Goal: Navigation & Orientation: Find specific page/section

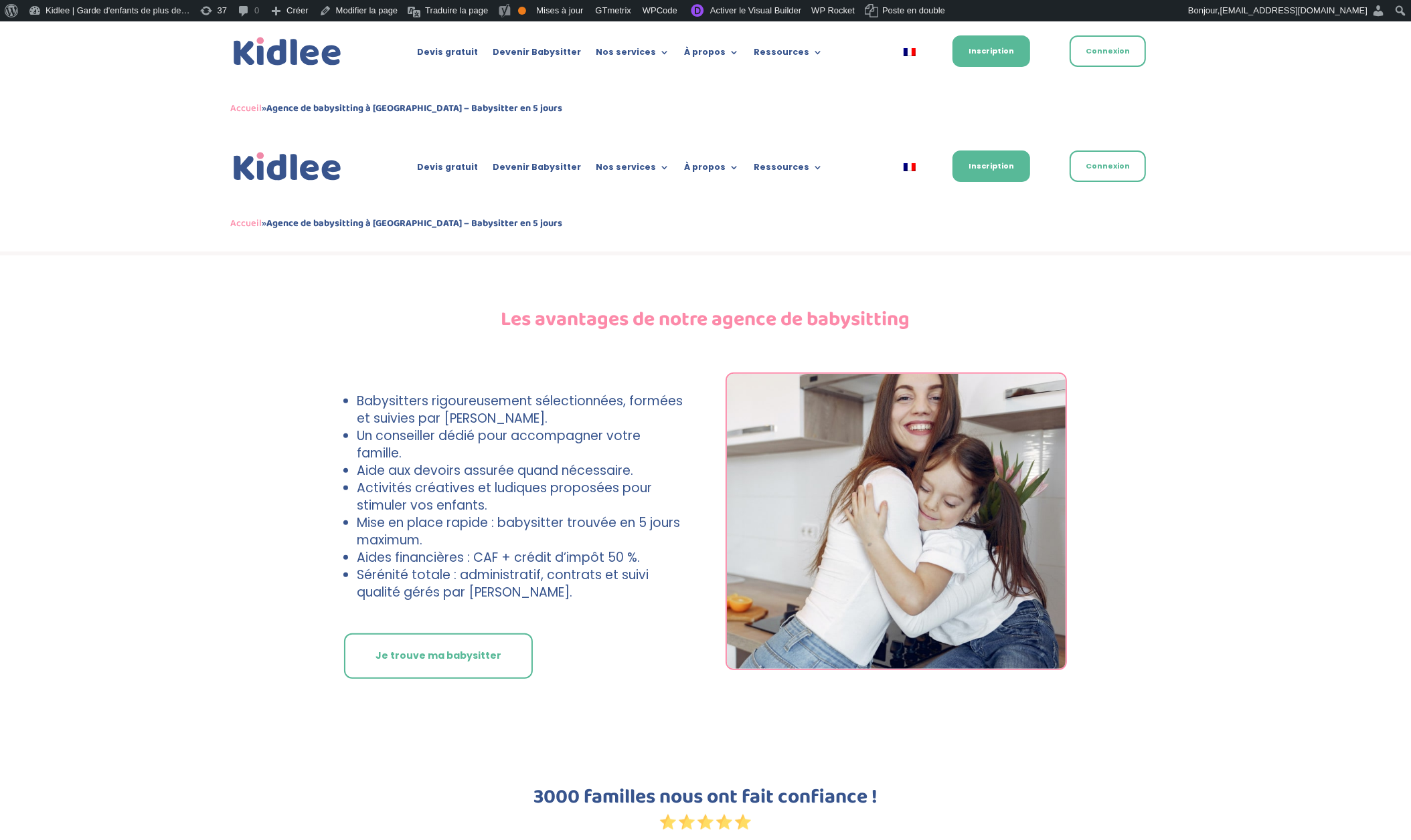
scroll to position [583, 0]
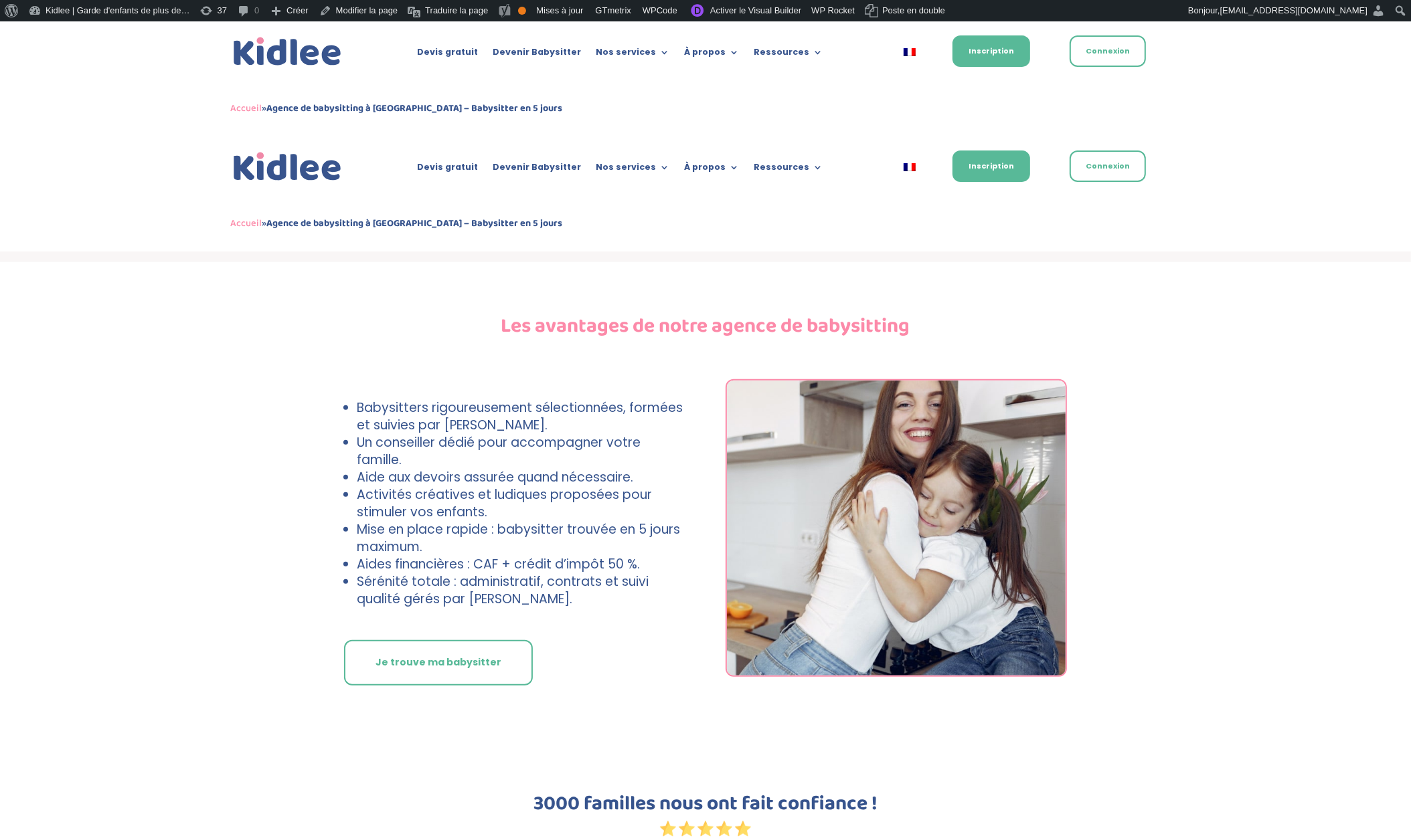
click at [356, 404] on li "Babysitters rigoureusement sélectionnées, formées et suivies par [PERSON_NAME]." at bounding box center [521, 416] width 329 height 35
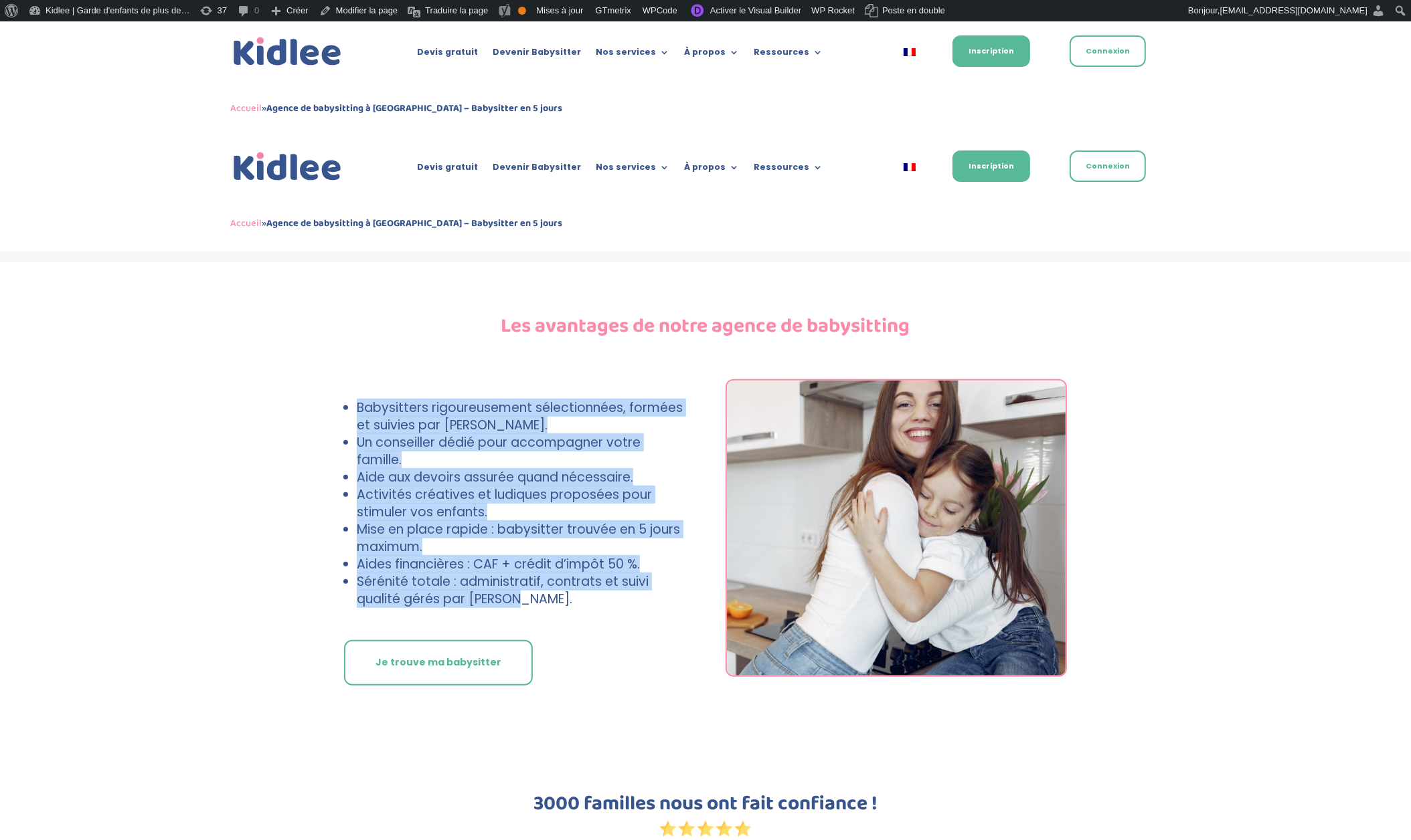
drag, startPoint x: 357, startPoint y: 403, endPoint x: 528, endPoint y: 594, distance: 256.4
click at [528, 594] on ul "Babysitters rigoureusement sélectionnées, formées et suivies par Kidlee. Un con…" at bounding box center [514, 510] width 341 height 221
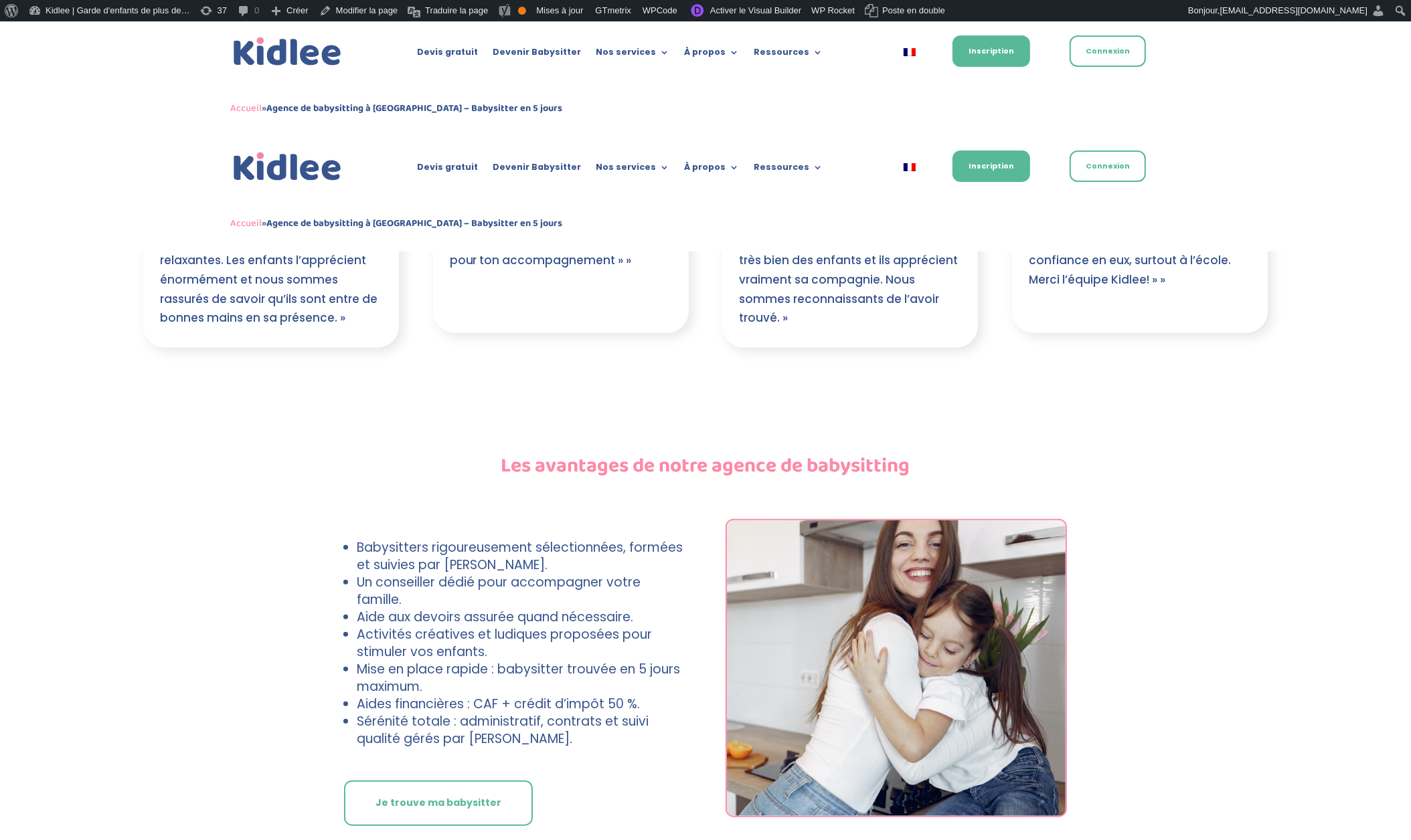
scroll to position [1350, 0]
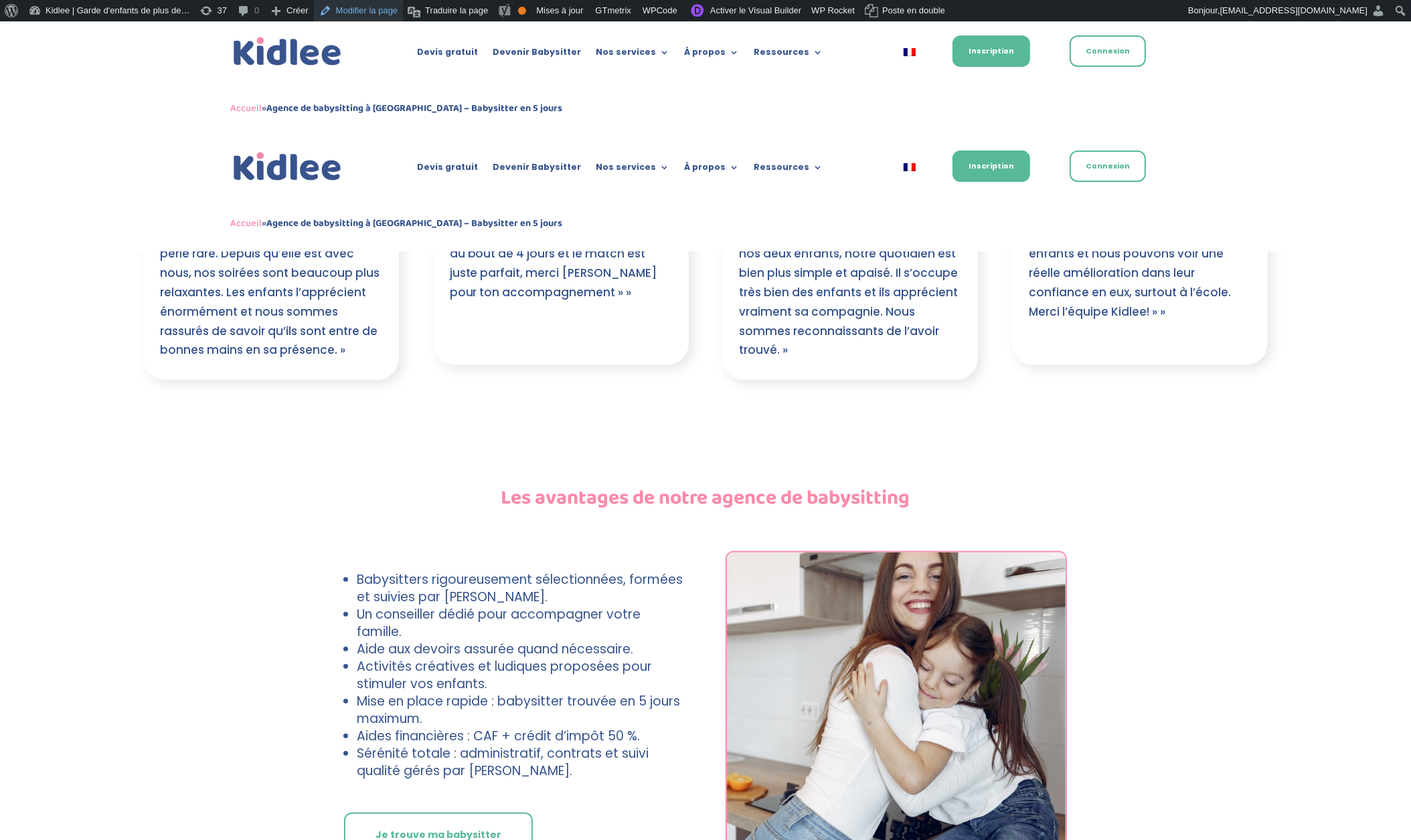
click at [382, 15] on link "Modifier la page" at bounding box center [358, 11] width 89 height 21
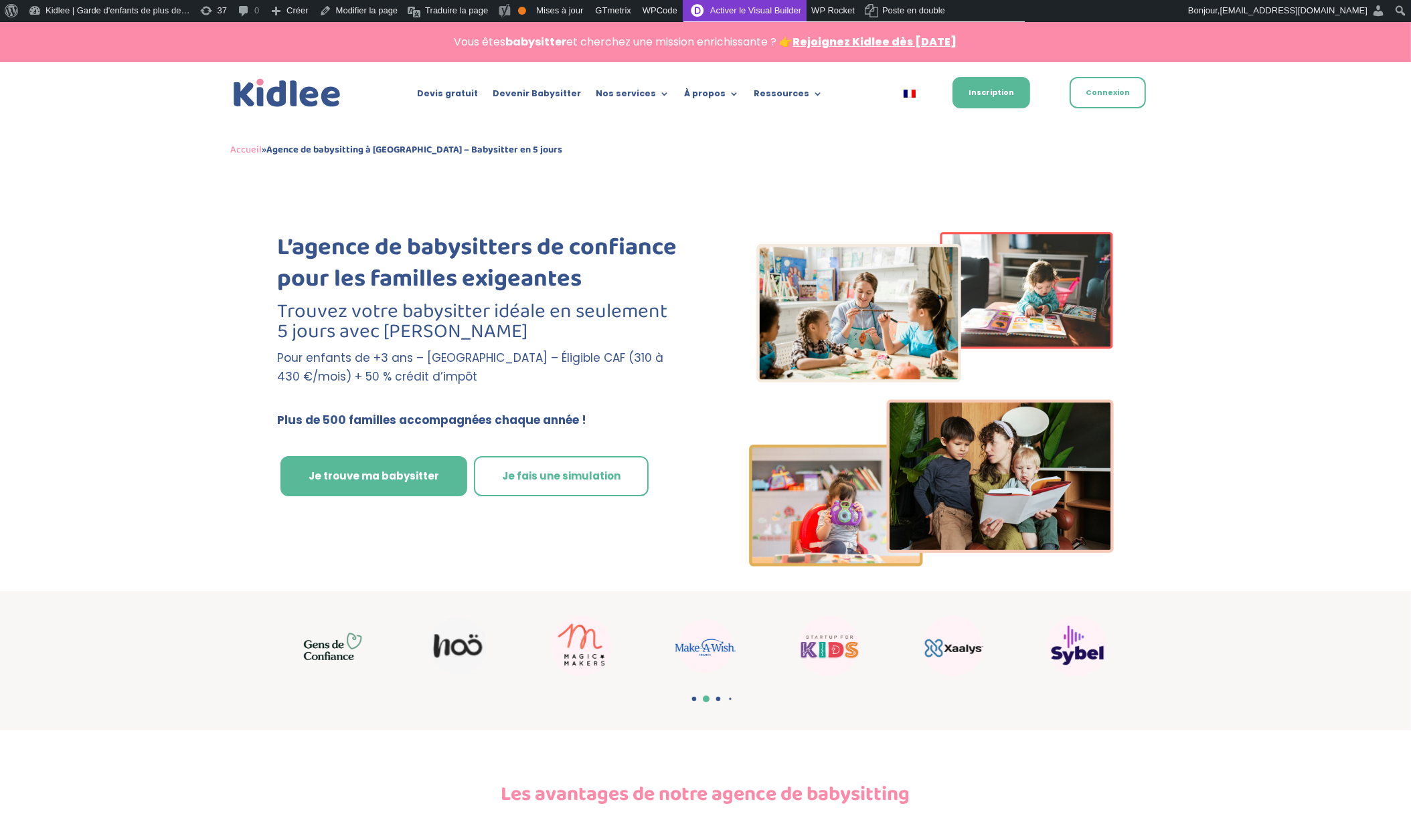
click at [791, 12] on link "Activer le Visual Builder" at bounding box center [744, 11] width 124 height 21
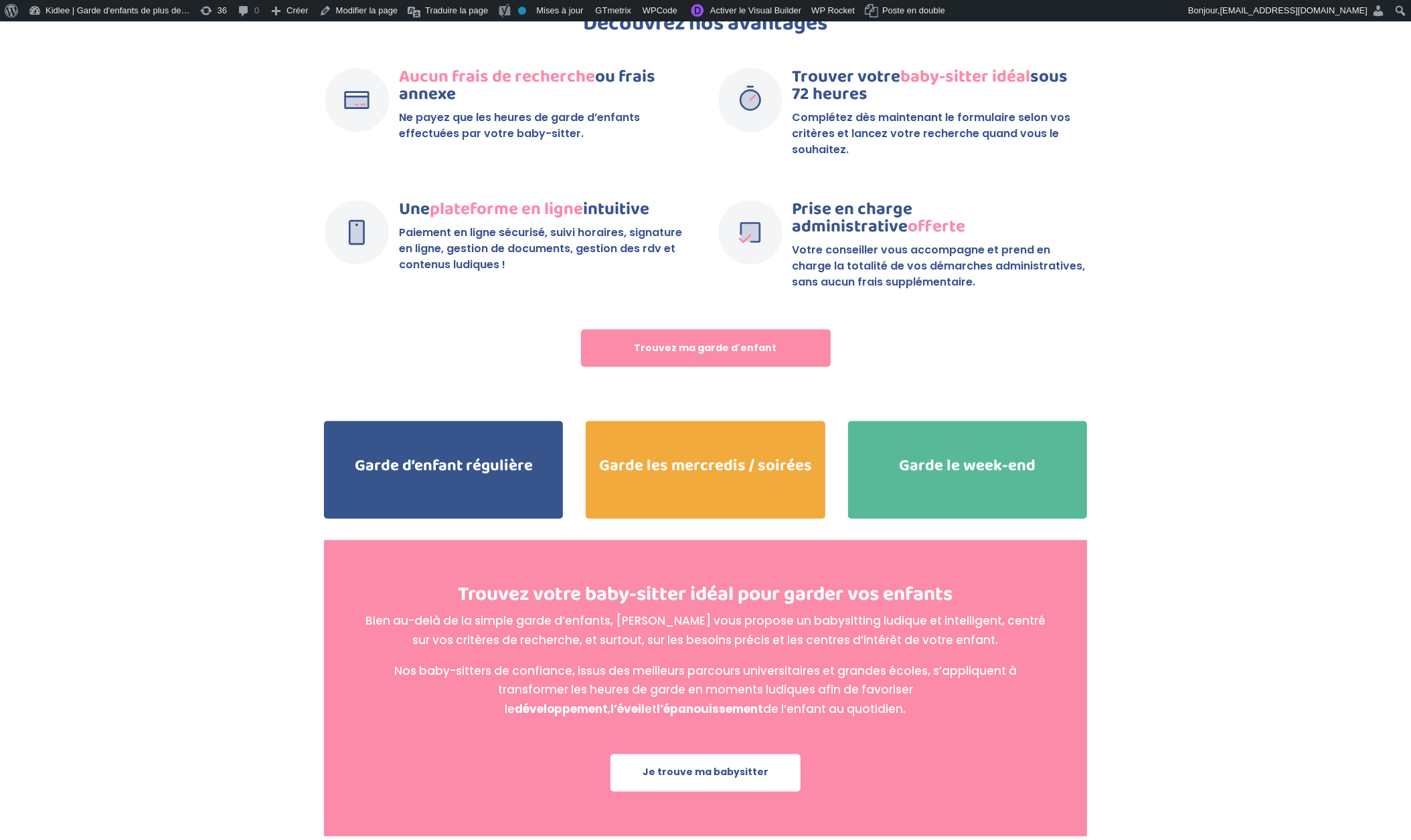
scroll to position [2585, 0]
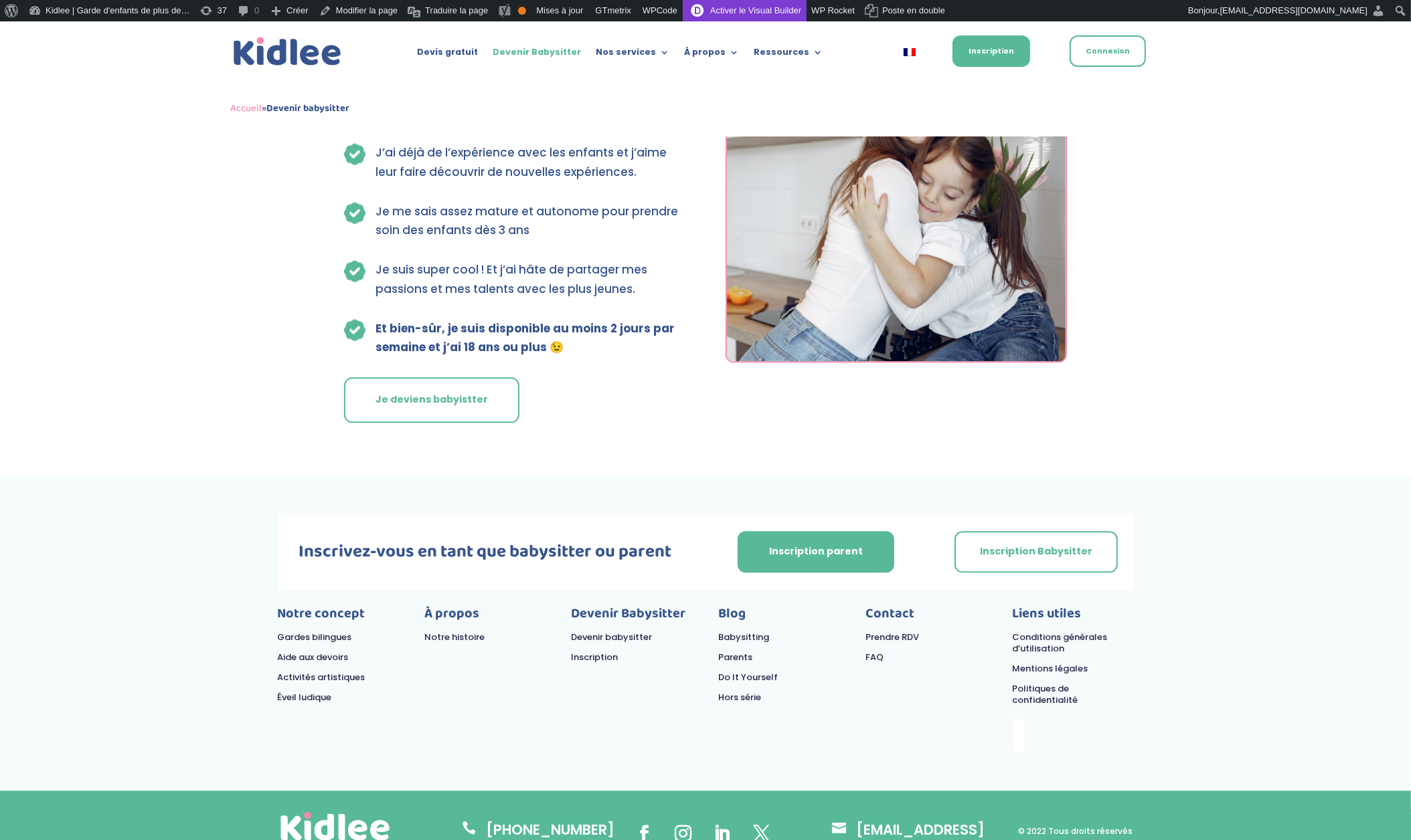
scroll to position [3439, 0]
click at [770, 7] on link "Activer le Visual Builder" at bounding box center [744, 11] width 124 height 21
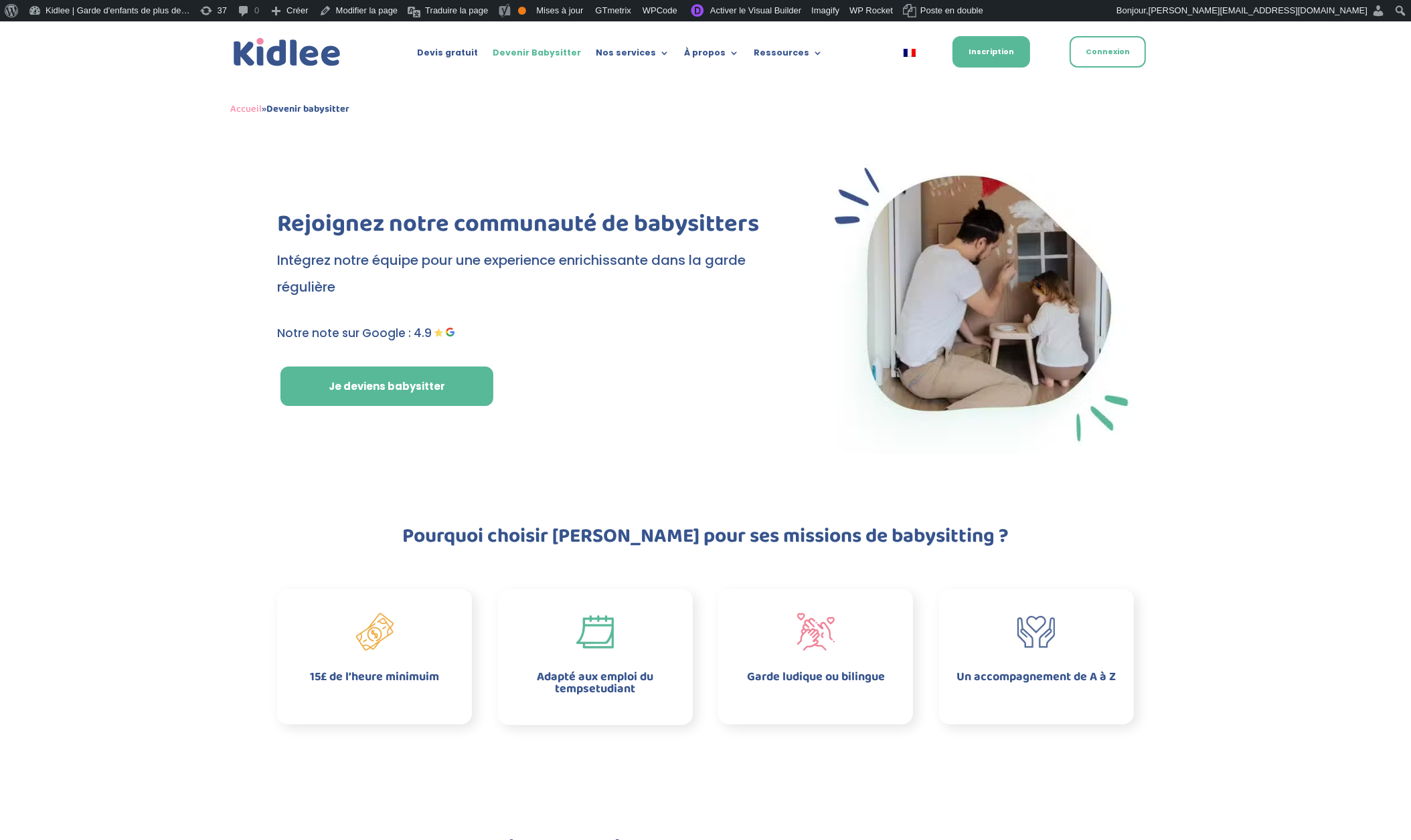
click at [294, 49] on img at bounding box center [287, 53] width 113 height 36
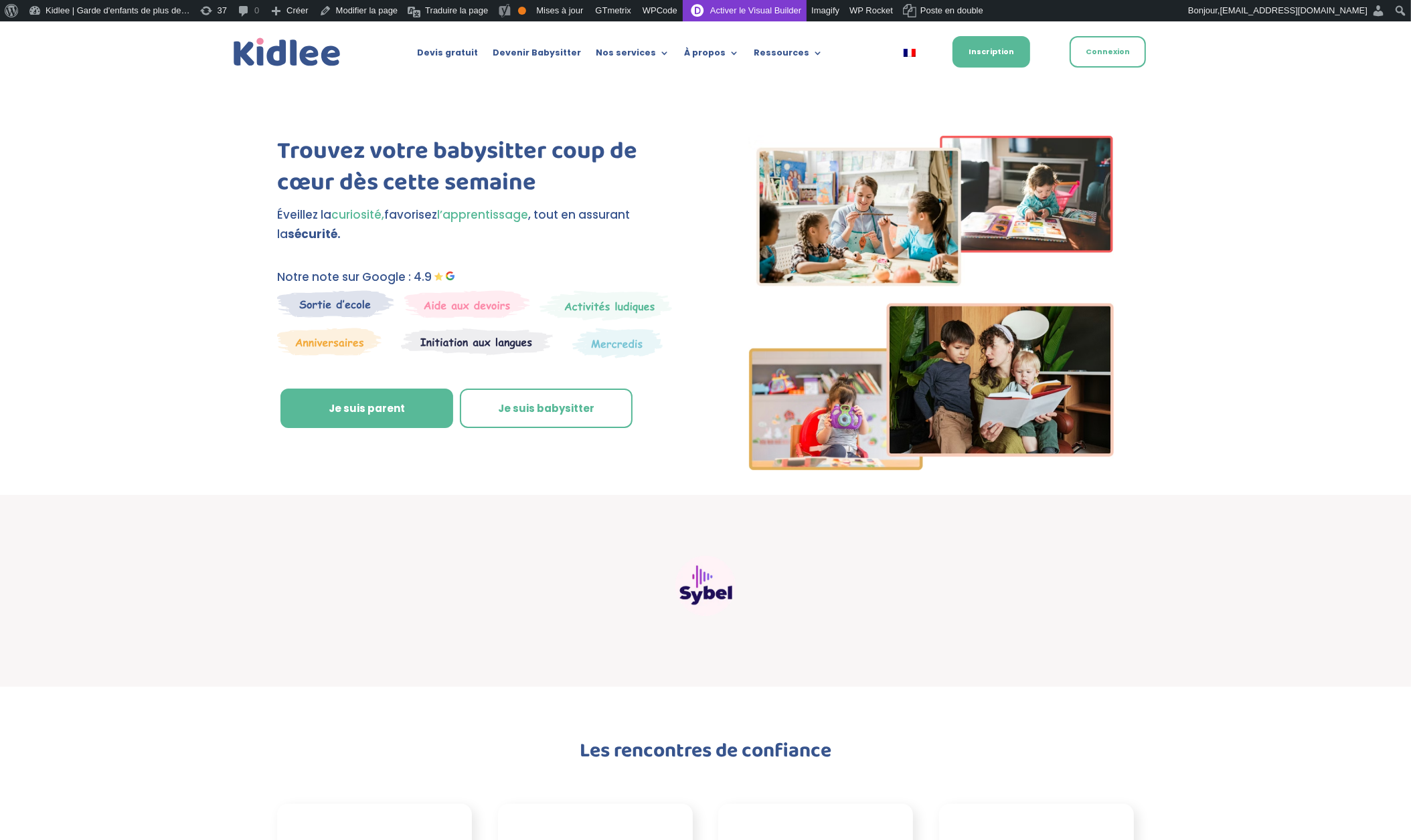
click at [791, 14] on link "Activer le Visual Builder" at bounding box center [744, 11] width 124 height 21
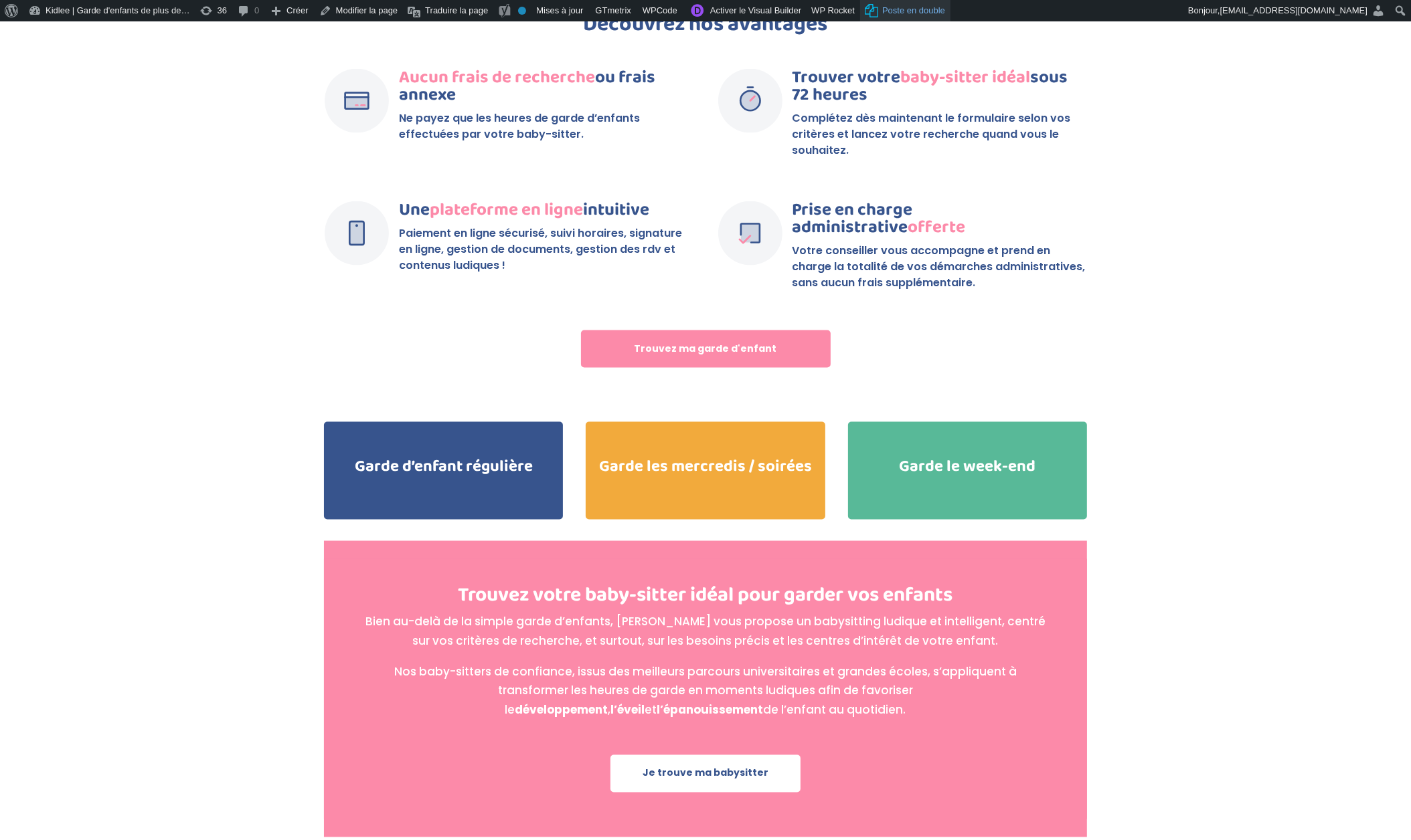
scroll to position [2585, 0]
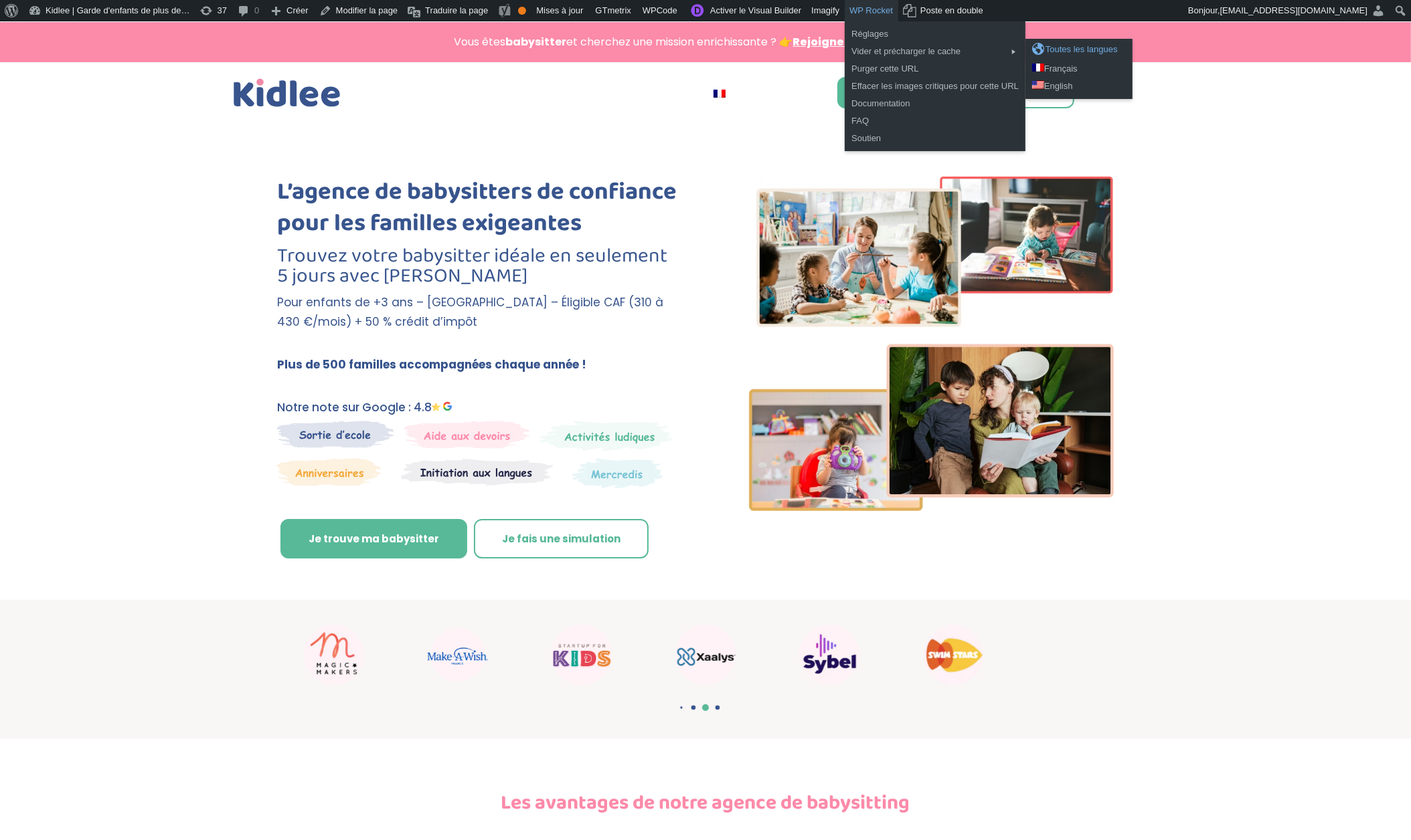
click at [1092, 46] on div "Toutes les langues" at bounding box center [1079, 49] width 94 height 13
click at [1123, 46] on div "Toutes les langues" at bounding box center [1079, 49] width 94 height 13
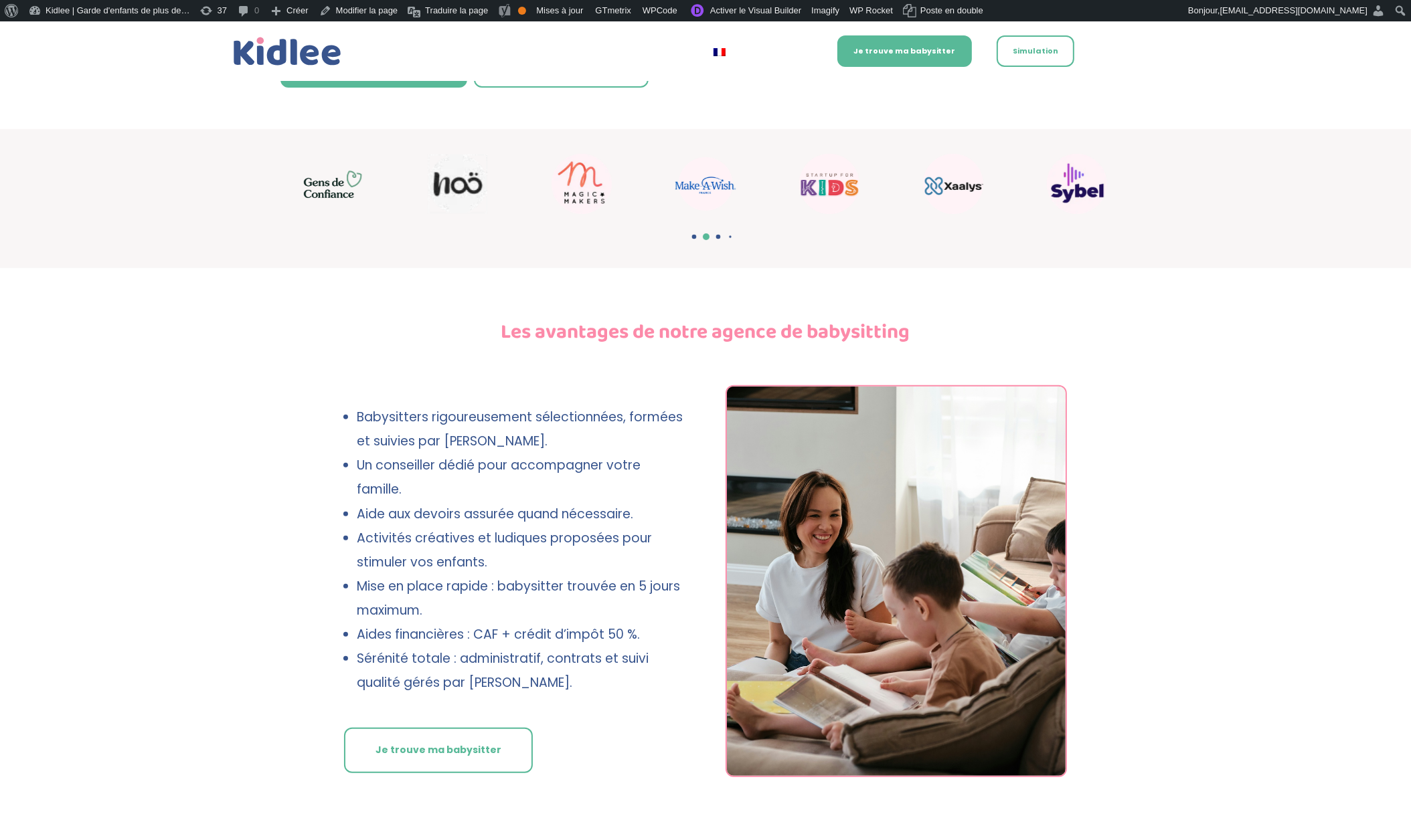
scroll to position [458, 0]
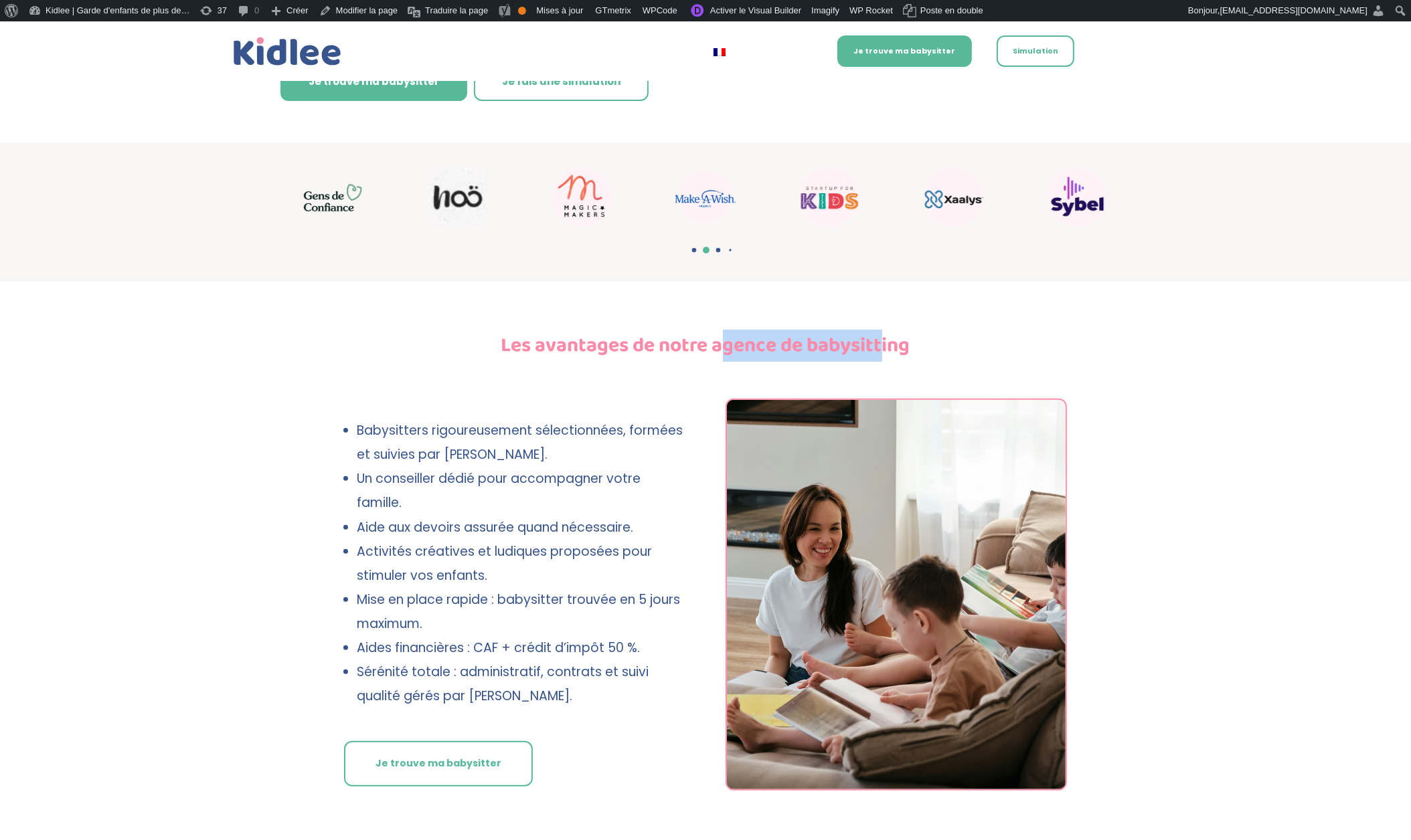
drag, startPoint x: 880, startPoint y: 342, endPoint x: 721, endPoint y: 340, distance: 159.0
click at [721, 340] on b "Les avantages de notre agence de babysitting" at bounding box center [706, 345] width 409 height 32
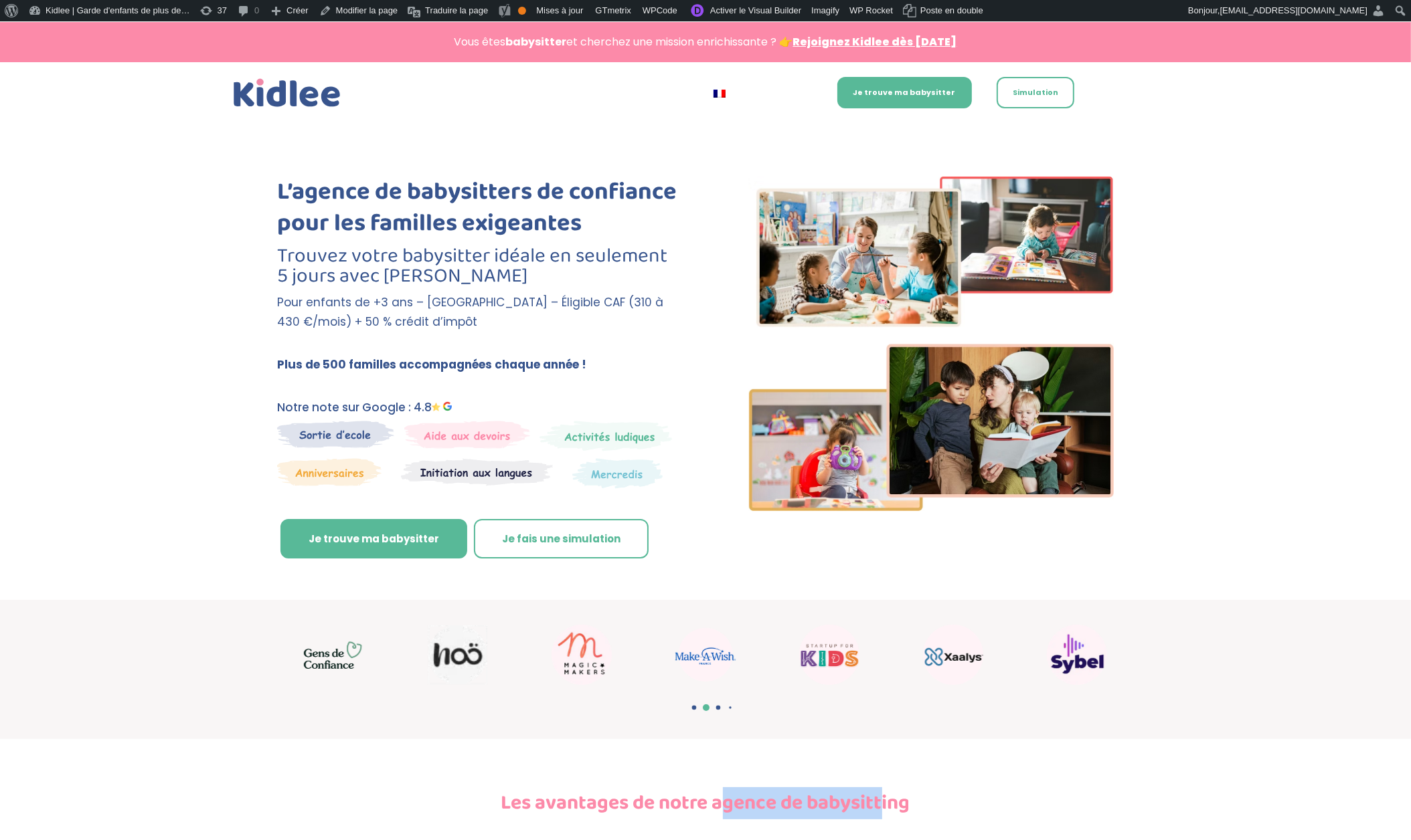
scroll to position [0, 0]
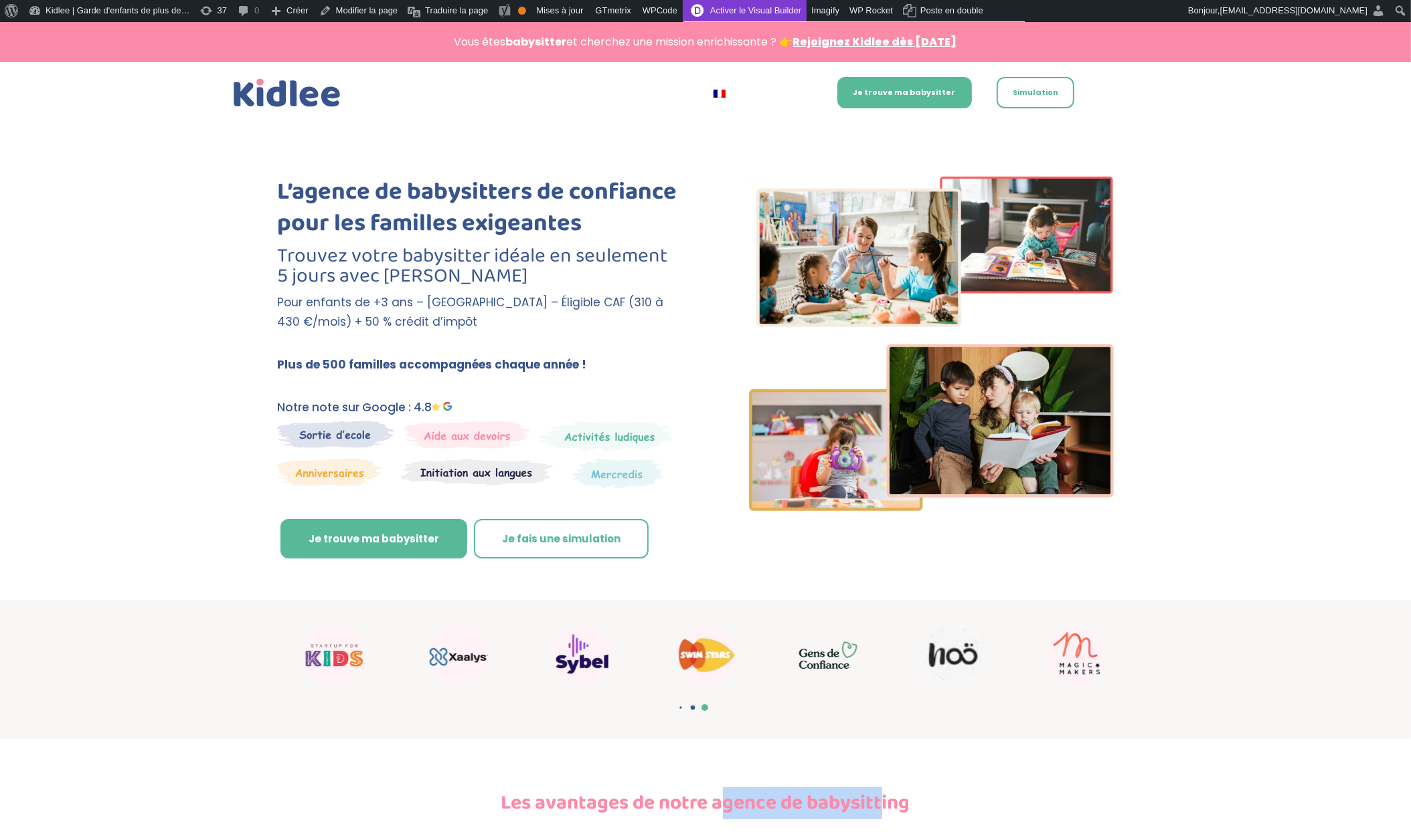
click at [782, 9] on link "Activer le Visual Builder" at bounding box center [744, 11] width 124 height 21
